Goal: Task Accomplishment & Management: Use online tool/utility

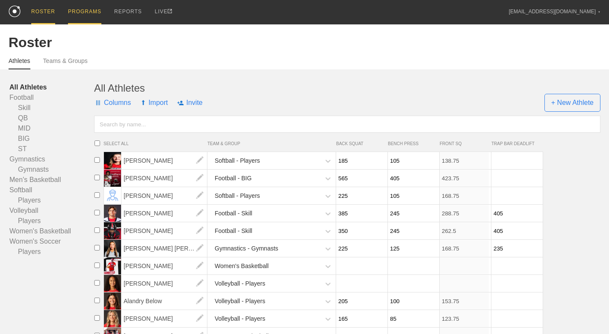
click at [88, 12] on div "PROGRAMS" at bounding box center [84, 12] width 33 height 24
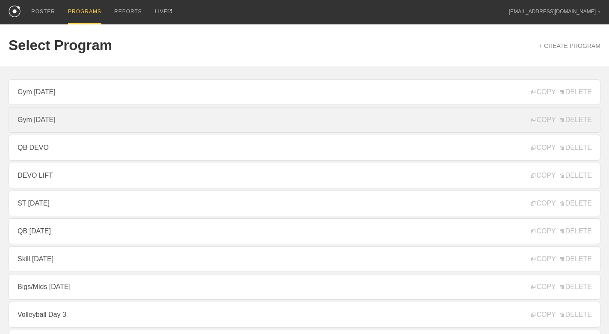
click at [92, 123] on link "Gym [DATE]" at bounding box center [305, 120] width 592 height 26
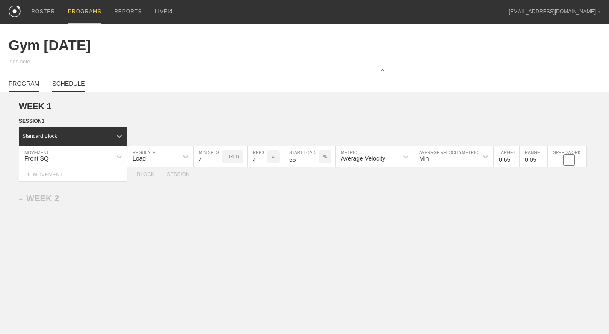
click at [77, 84] on link "SCHEDULE" at bounding box center [68, 86] width 33 height 12
type textarea "x"
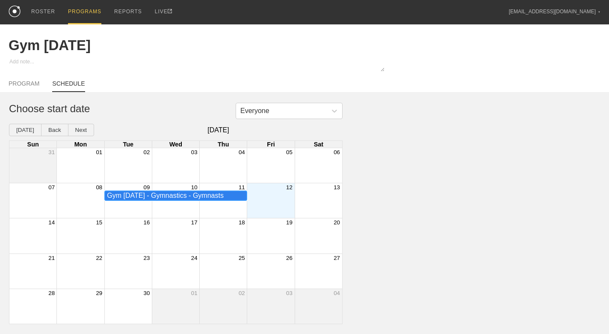
click at [163, 195] on div "Gym [DATE] - Gymnastics - Gymnasts" at bounding box center [175, 196] width 137 height 8
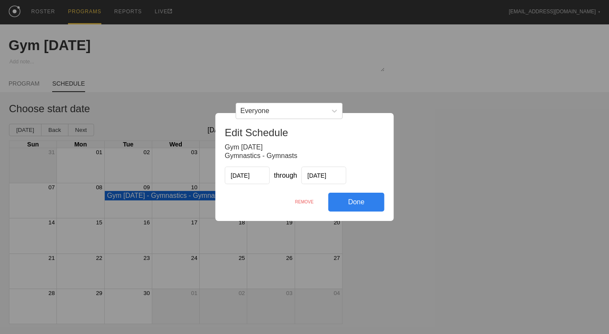
click at [302, 200] on div "REMOVE" at bounding box center [305, 202] width 48 height 18
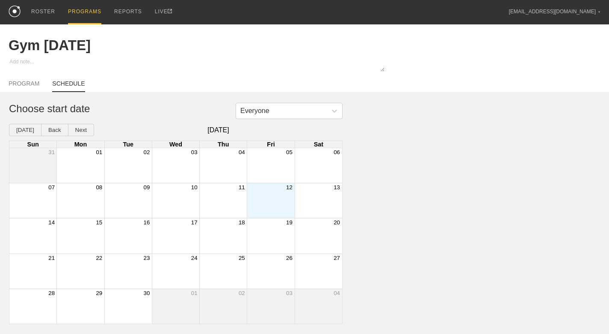
click at [287, 190] on div "Month View" at bounding box center [270, 200] width 47 height 35
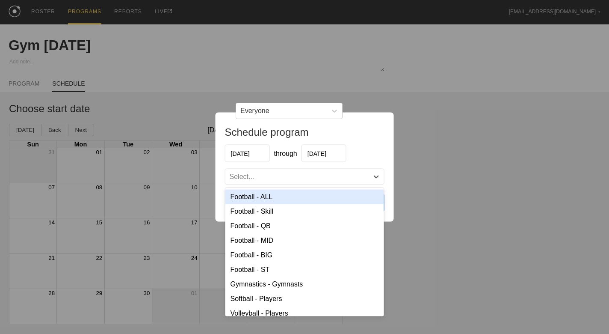
click at [292, 176] on div "Select..." at bounding box center [296, 176] width 143 height 9
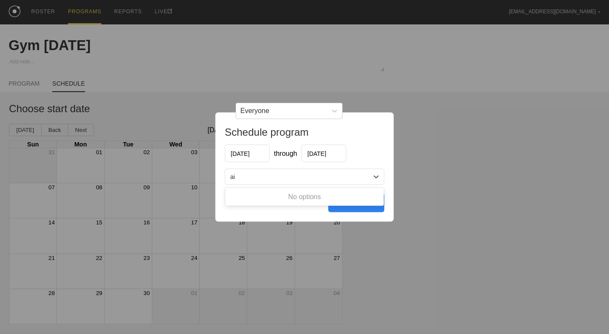
type input "a"
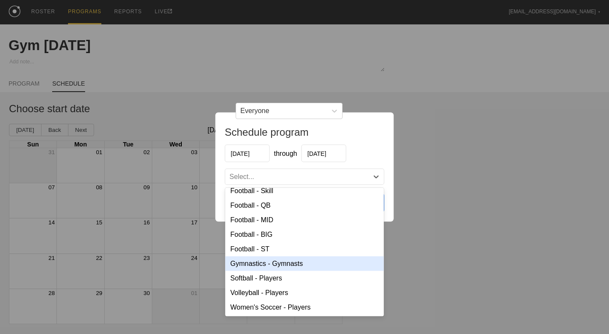
scroll to position [21, 0]
click at [302, 267] on div "Gymnastics - Gymnasts" at bounding box center [304, 263] width 159 height 15
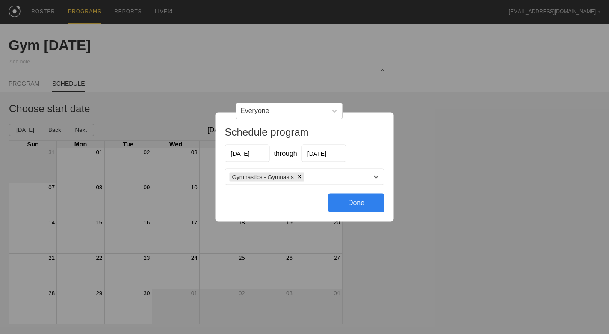
click at [358, 204] on div "Done" at bounding box center [357, 202] width 56 height 19
